Goal: Find specific page/section: Find specific page/section

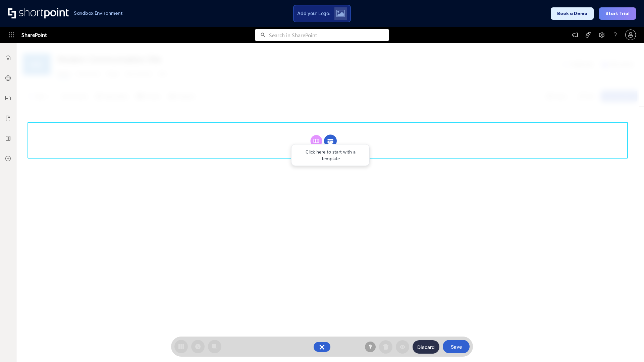
click at [331, 135] on circle at bounding box center [330, 141] width 13 height 13
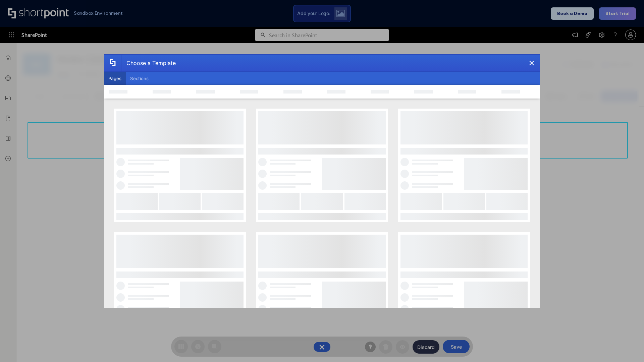
scroll to position [92, 0]
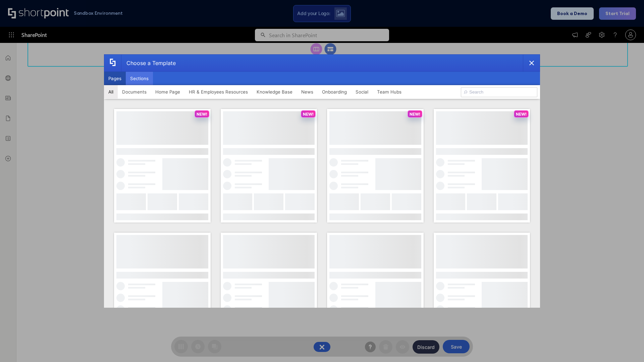
click at [139, 79] on button "Sections" at bounding box center [139, 78] width 27 height 13
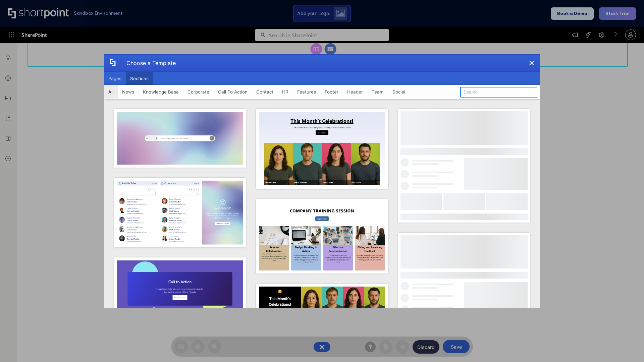
type input "Social News"
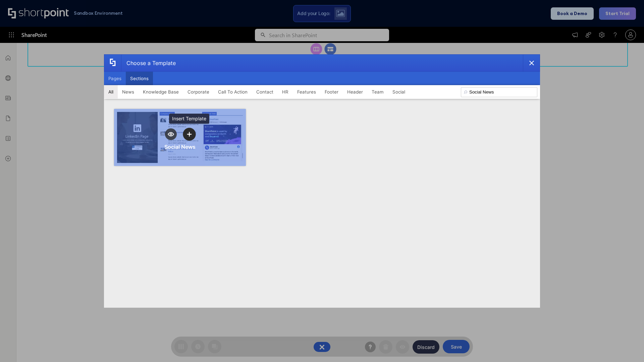
click at [189, 134] on icon "template selector" at bounding box center [189, 134] width 5 height 5
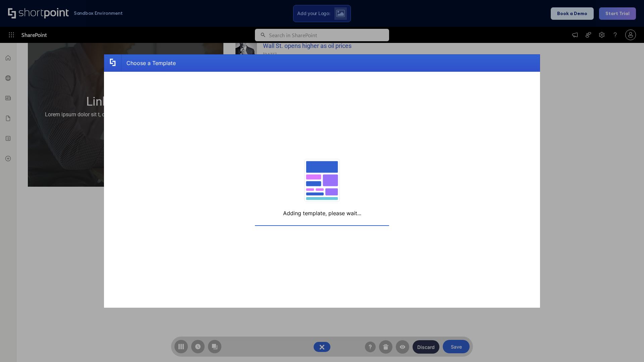
scroll to position [95, 0]
